Goal: Information Seeking & Learning: Learn about a topic

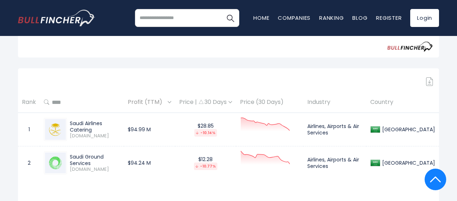
scroll to position [278, 0]
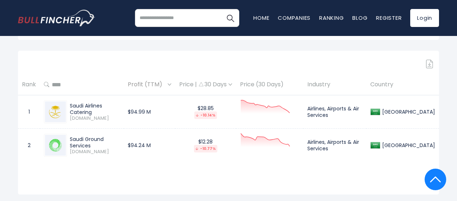
drag, startPoint x: 73, startPoint y: 147, endPoint x: 91, endPoint y: 152, distance: 19.1
click at [90, 149] on div "Saudi Ground Services" at bounding box center [95, 142] width 50 height 13
click at [92, 149] on div "Saudi Ground Services" at bounding box center [95, 142] width 50 height 13
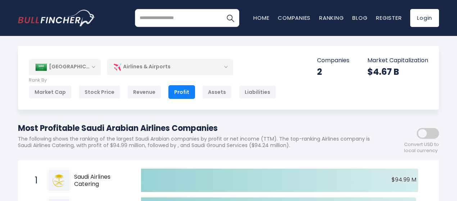
scroll to position [0, 0]
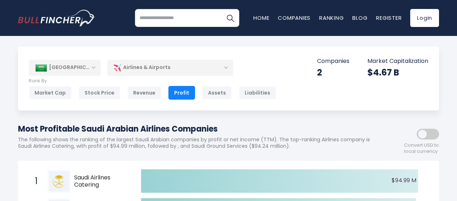
click at [134, 69] on div "Airlines & Airports" at bounding box center [170, 67] width 126 height 17
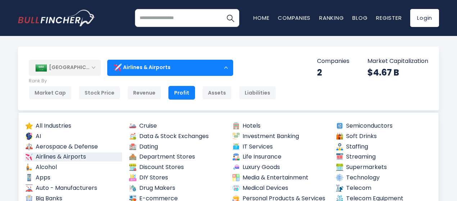
click at [144, 64] on div "Airlines & Airports" at bounding box center [170, 67] width 126 height 17
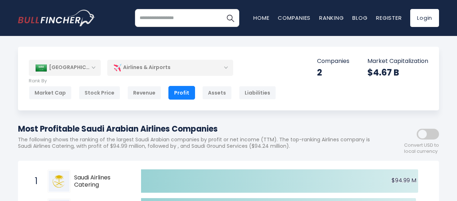
click at [77, 68] on div "Saudi Arabia" at bounding box center [65, 68] width 72 height 16
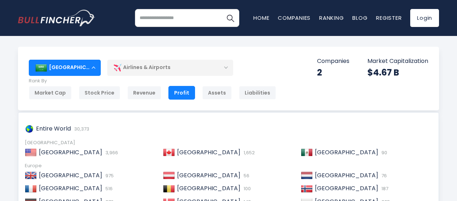
click at [98, 68] on div "Saudi Arabia" at bounding box center [65, 68] width 72 height 16
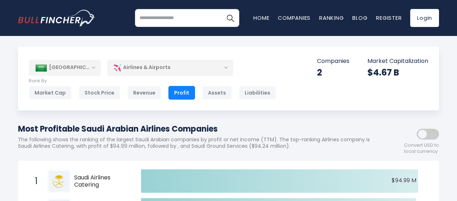
click at [138, 66] on div "Airlines & Airports" at bounding box center [170, 67] width 126 height 17
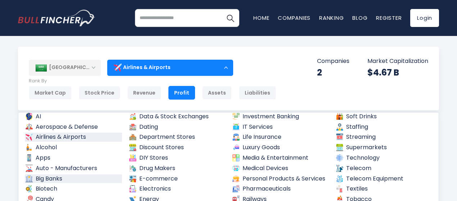
scroll to position [36, 0]
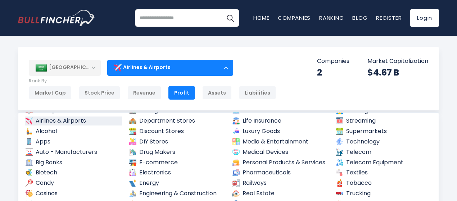
click at [330, 92] on div "Saudi Arabia Entire World 30,373 North America United States 3,966 Canada" at bounding box center [228, 79] width 421 height 64
click at [84, 70] on div "Saudi Arabia" at bounding box center [65, 68] width 72 height 16
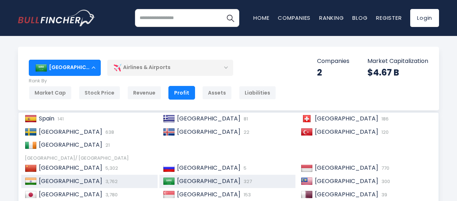
scroll to position [110, 0]
click at [72, 177] on div "India 3,762" at bounding box center [89, 181] width 137 height 13
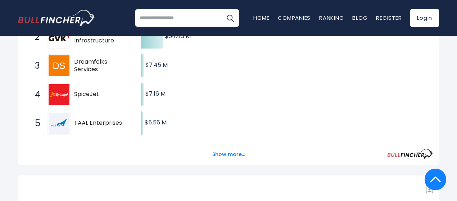
scroll to position [252, 0]
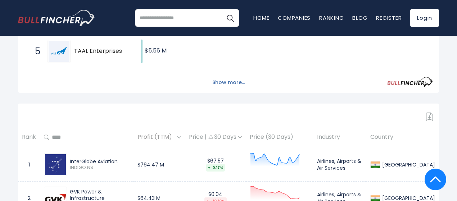
click at [228, 86] on button "Show more..." at bounding box center [228, 83] width 41 height 12
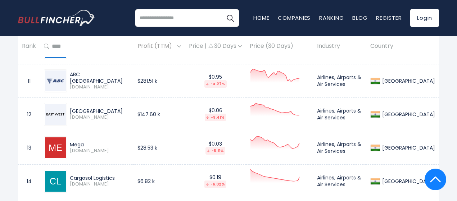
scroll to position [684, 0]
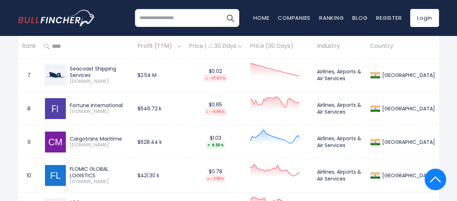
click at [153, 17] on input "search" at bounding box center [187, 18] width 104 height 18
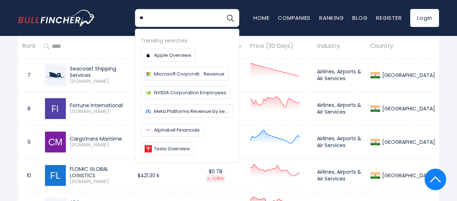
type input "*"
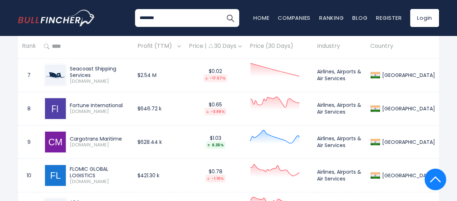
type input "********"
click at [222, 9] on button "Search" at bounding box center [231, 18] width 18 height 18
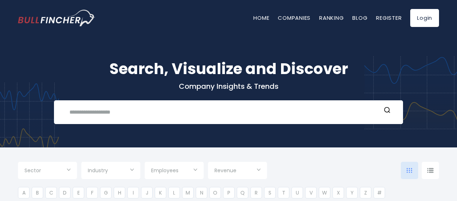
type input "***"
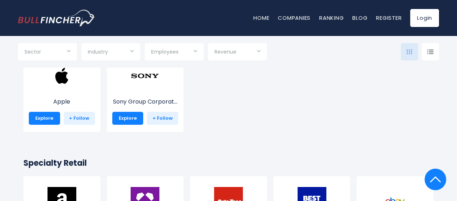
scroll to position [36, 0]
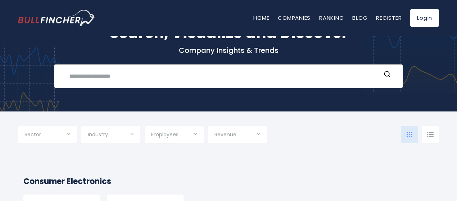
click at [111, 79] on input "text" at bounding box center [223, 76] width 316 height 13
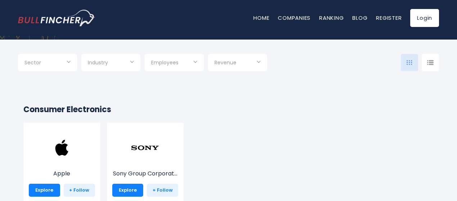
scroll to position [0, 0]
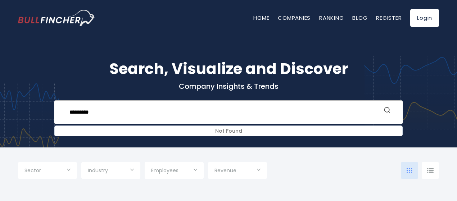
click at [392, 113] on button "Search" at bounding box center [387, 110] width 9 height 9
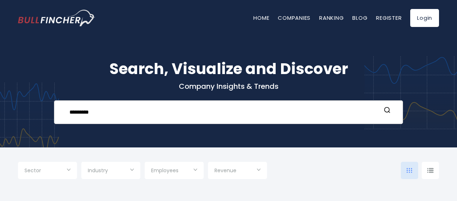
click at [119, 113] on input "*********" at bounding box center [223, 112] width 316 height 13
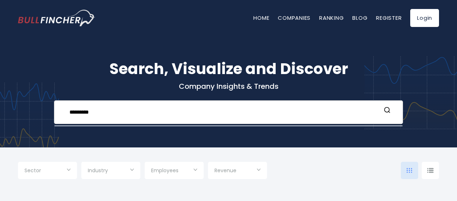
click at [119, 113] on input "*********" at bounding box center [223, 112] width 316 height 13
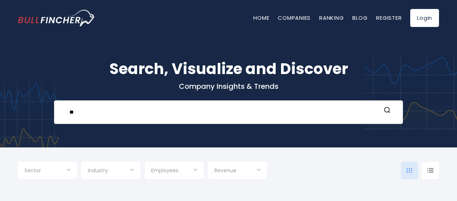
type input "*"
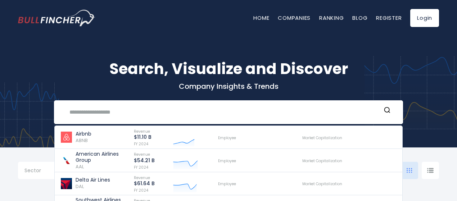
click at [33, 169] on span "Sector" at bounding box center [32, 171] width 17 height 6
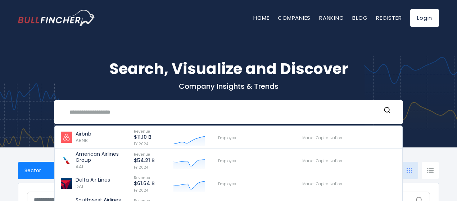
scroll to position [108, 0]
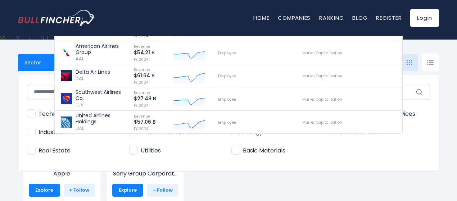
click at [0, 95] on div at bounding box center [228, 100] width 457 height 201
